Goal: Book appointment/travel/reservation

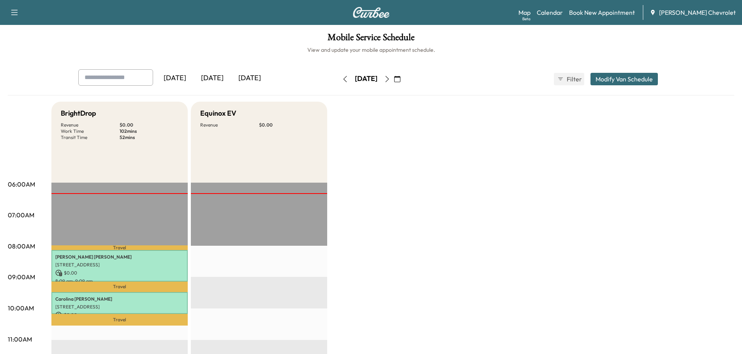
click at [404, 77] on button "button" at bounding box center [397, 79] width 13 height 12
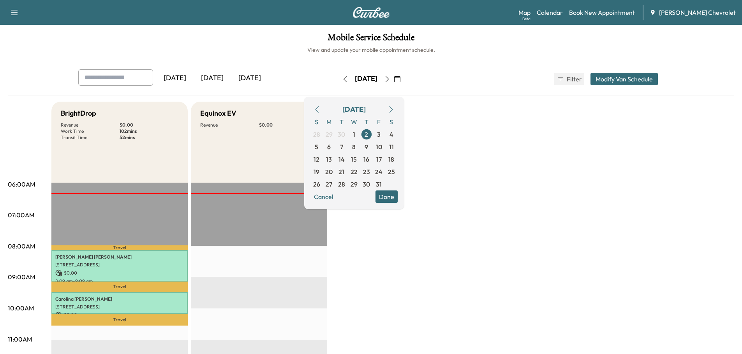
click at [320, 110] on icon "button" at bounding box center [317, 109] width 6 height 6
click at [330, 134] on span "1" at bounding box center [329, 134] width 2 height 9
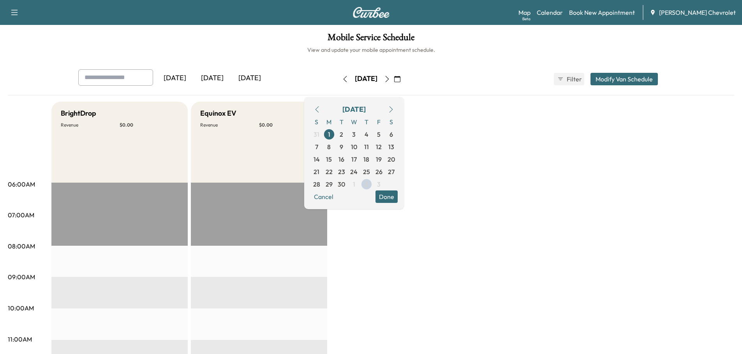
click at [348, 130] on span "2" at bounding box center [342, 134] width 12 height 12
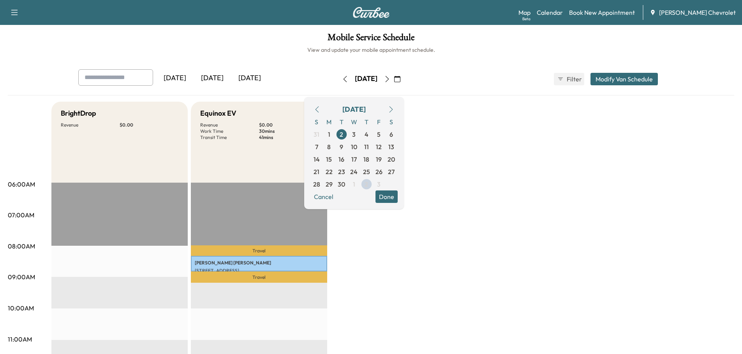
click at [356, 133] on span "3" at bounding box center [354, 134] width 4 height 9
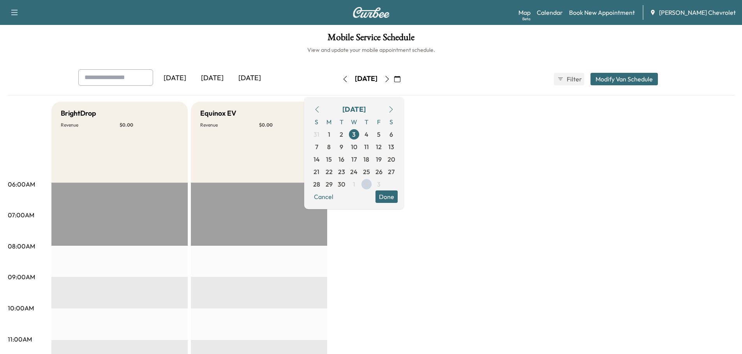
click at [373, 136] on span "4" at bounding box center [367, 134] width 12 height 12
click at [385, 136] on span "5" at bounding box center [379, 134] width 12 height 12
click at [331, 147] on span "8" at bounding box center [329, 146] width 4 height 9
click at [343, 148] on span "9" at bounding box center [342, 146] width 4 height 9
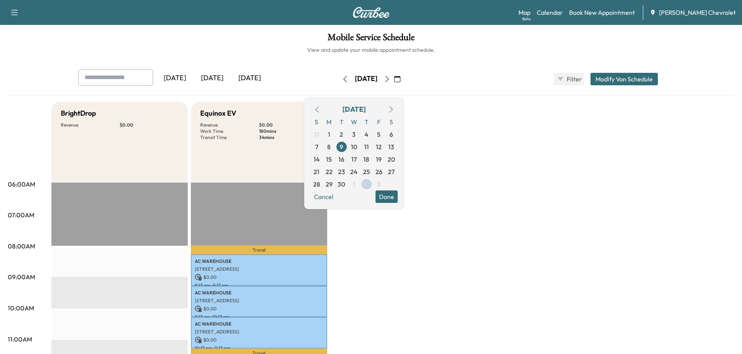
click at [357, 146] on span "10" at bounding box center [354, 146] width 6 height 9
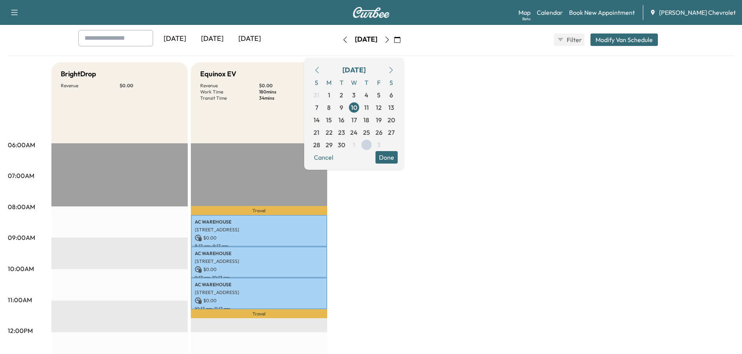
scroll to position [39, 0]
click at [369, 109] on span "11" at bounding box center [366, 107] width 5 height 9
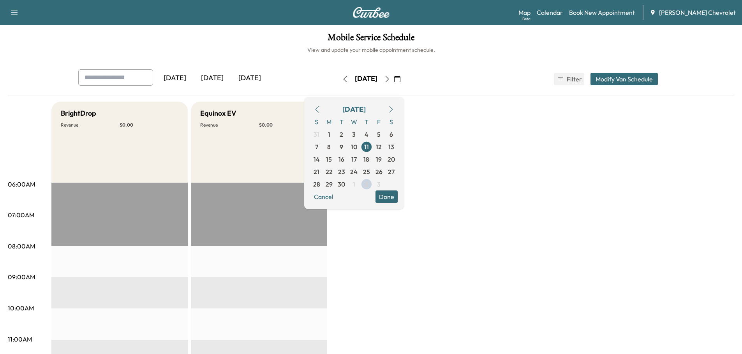
click at [382, 148] on span "12" at bounding box center [379, 146] width 6 height 9
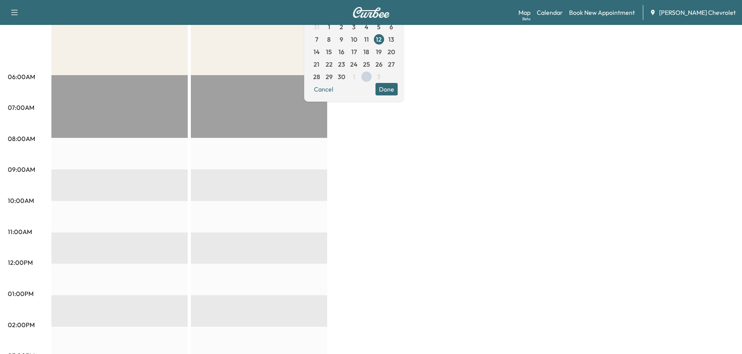
scroll to position [39, 0]
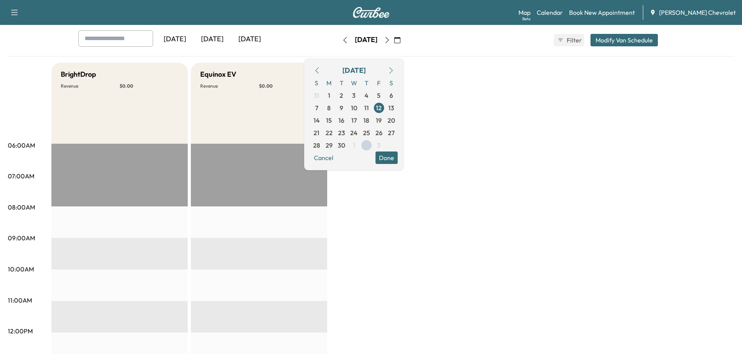
click at [332, 122] on span "15" at bounding box center [329, 120] width 6 height 9
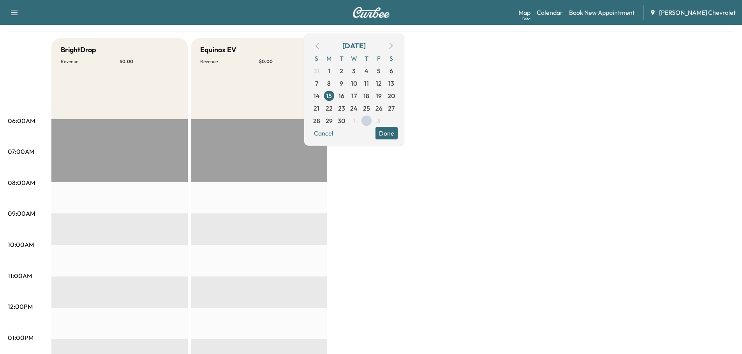
scroll to position [39, 0]
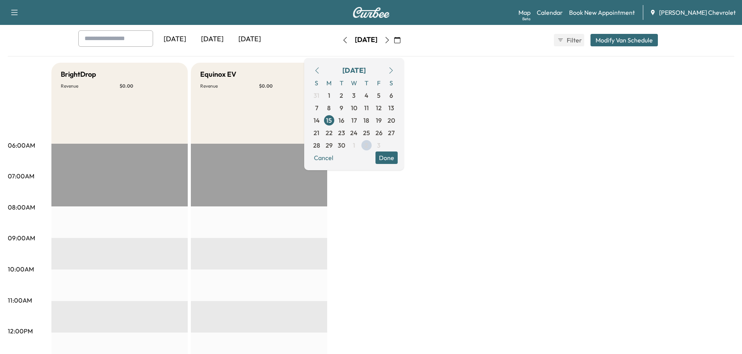
click at [345, 122] on span "16" at bounding box center [342, 120] width 6 height 9
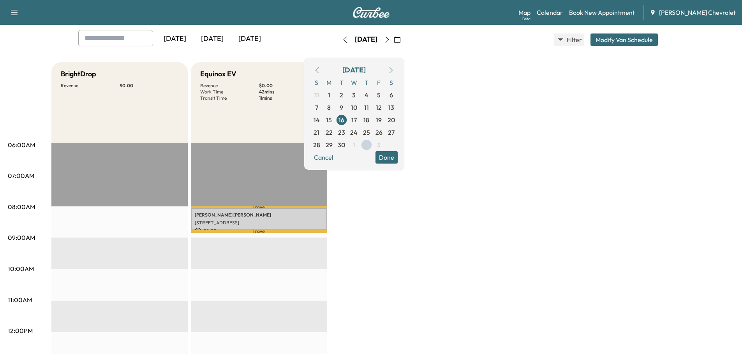
scroll to position [39, 0]
click at [357, 120] on span "17" at bounding box center [354, 120] width 5 height 9
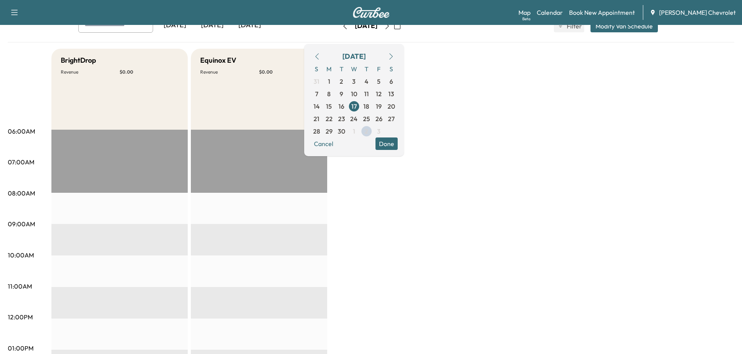
scroll to position [39, 0]
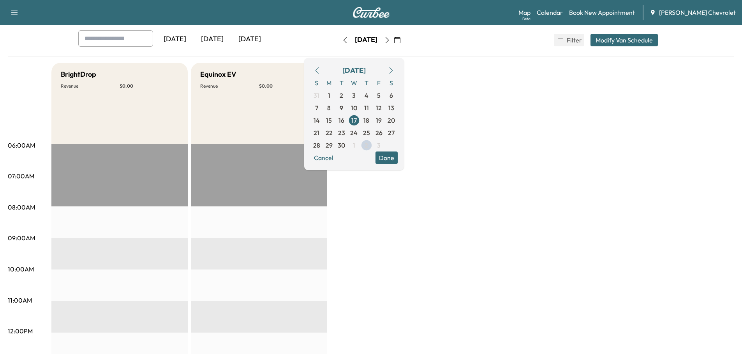
click at [369, 119] on span "18" at bounding box center [367, 120] width 6 height 9
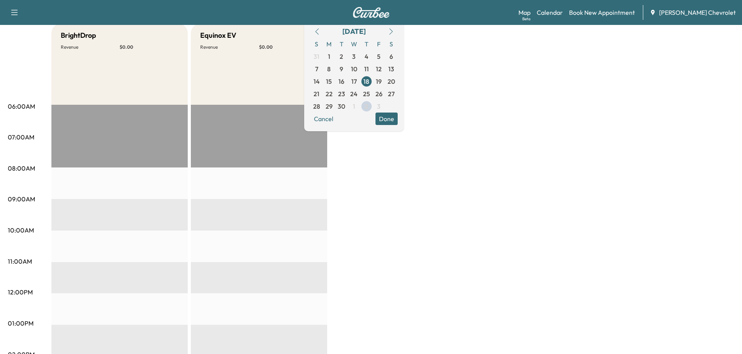
click at [382, 79] on span "19" at bounding box center [379, 81] width 6 height 9
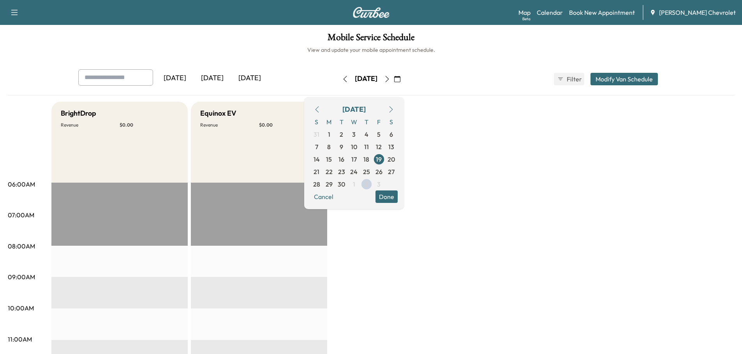
click at [333, 171] on span "22" at bounding box center [329, 171] width 7 height 9
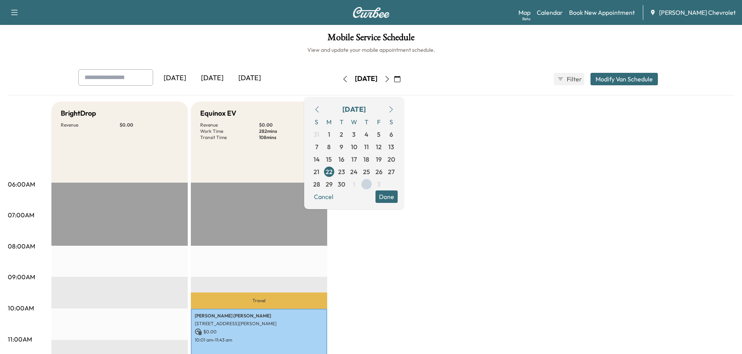
click at [345, 170] on span "23" at bounding box center [341, 171] width 7 height 9
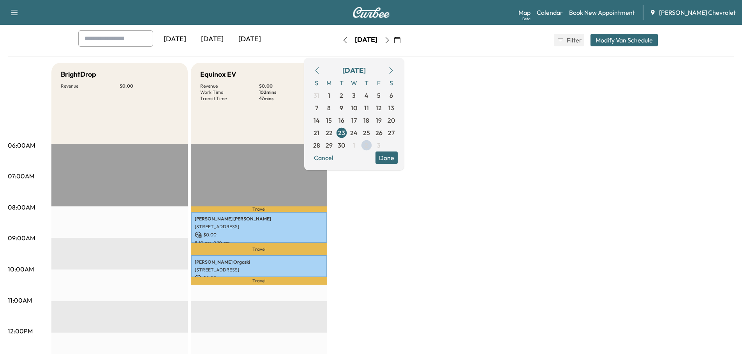
click at [358, 132] on span "24" at bounding box center [353, 132] width 7 height 9
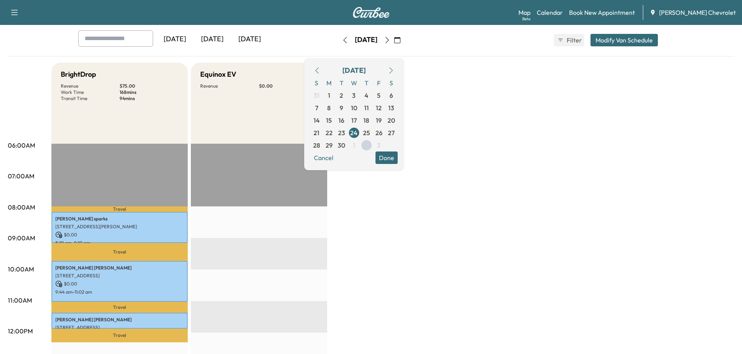
click at [370, 131] on span "25" at bounding box center [366, 132] width 7 height 9
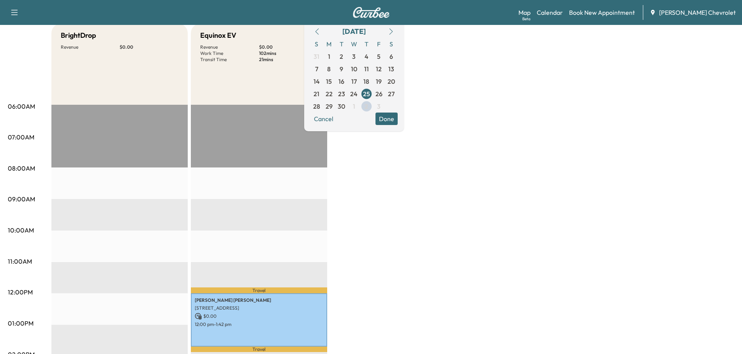
click at [383, 94] on span "26" at bounding box center [379, 93] width 7 height 9
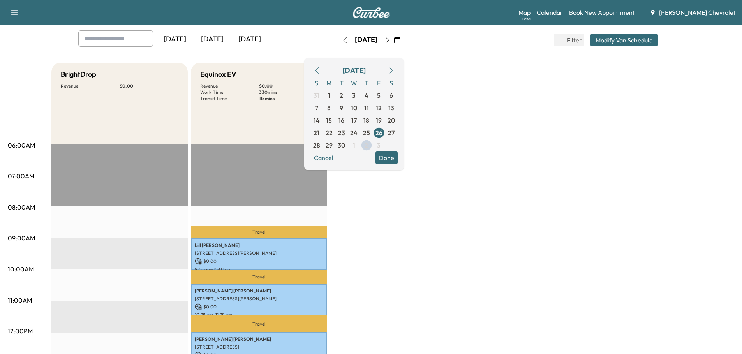
click at [333, 146] on span "29" at bounding box center [329, 145] width 7 height 9
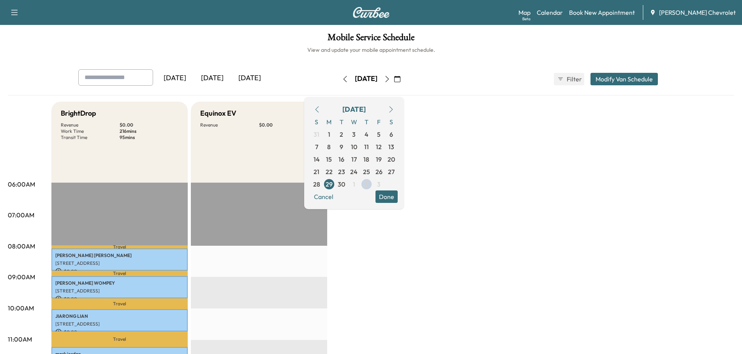
click at [345, 185] on span "30" at bounding box center [341, 184] width 7 height 9
